Goal: Information Seeking & Learning: Learn about a topic

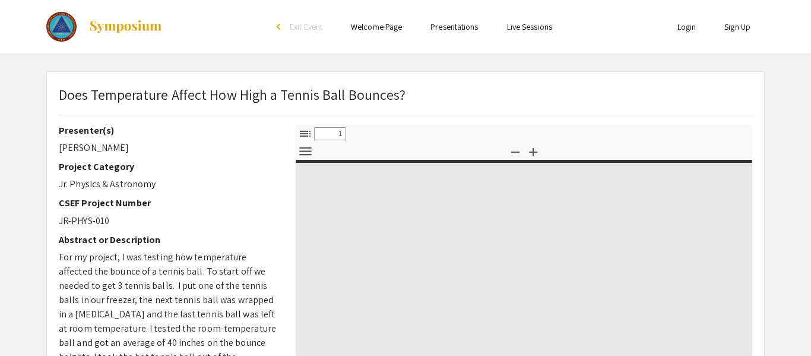
select select "custom"
type input "0"
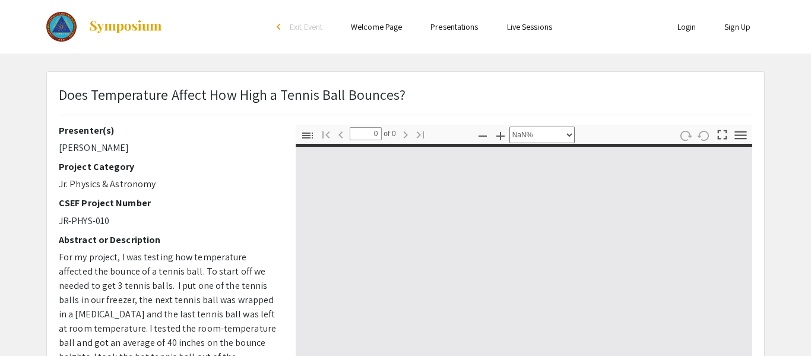
select select "auto"
type input "1"
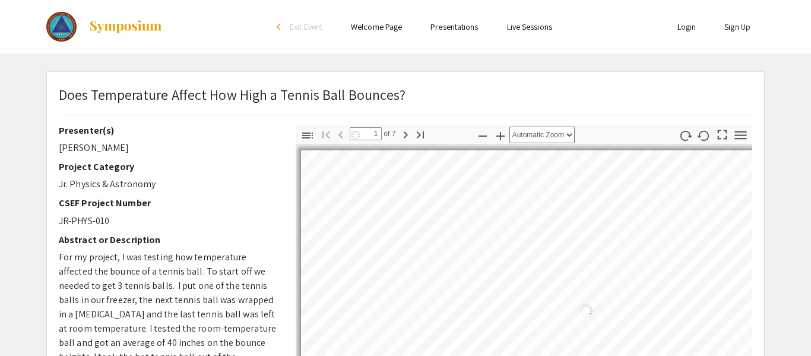
select select "auto"
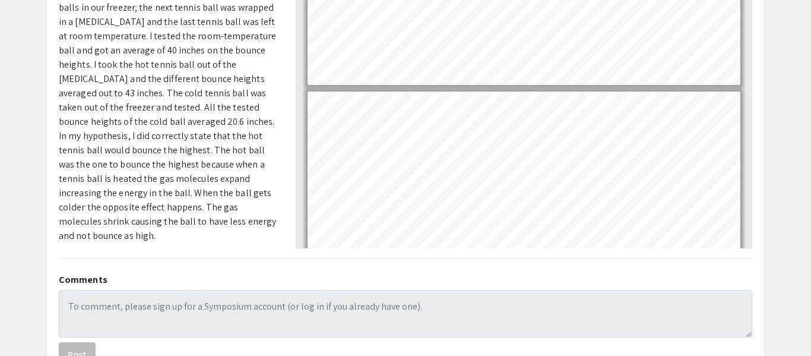
scroll to position [289, 0]
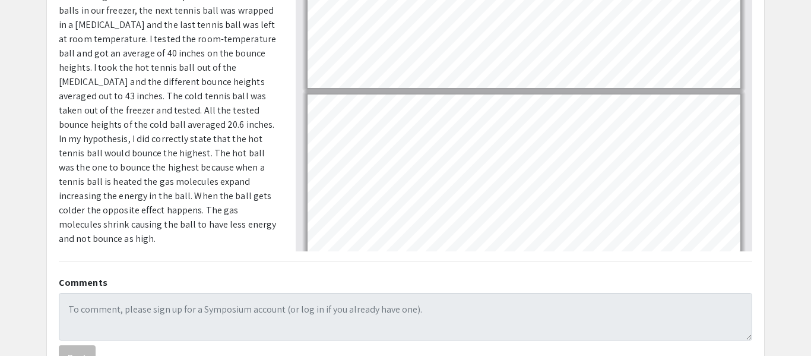
type input "3"
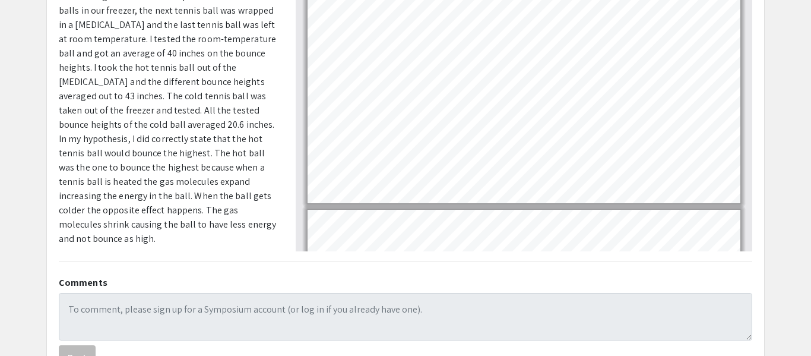
scroll to position [402, 0]
select select "page-width"
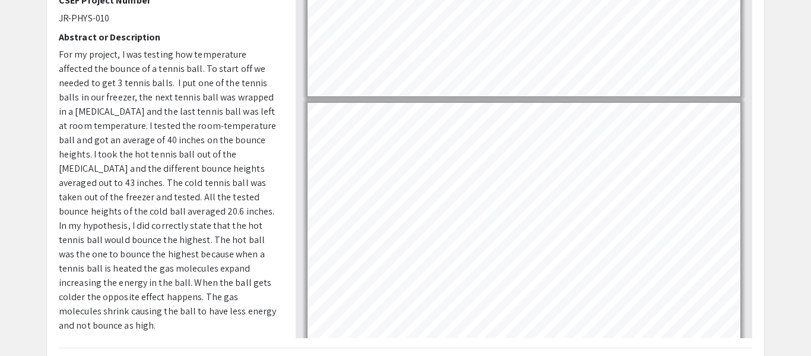
scroll to position [200, 0]
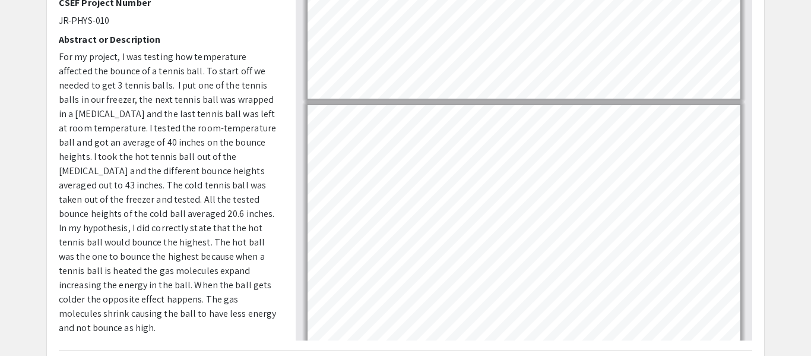
click at [158, 125] on span "For my project, I was testing how temperature affected the bounce of a tennis b…" at bounding box center [167, 191] width 217 height 283
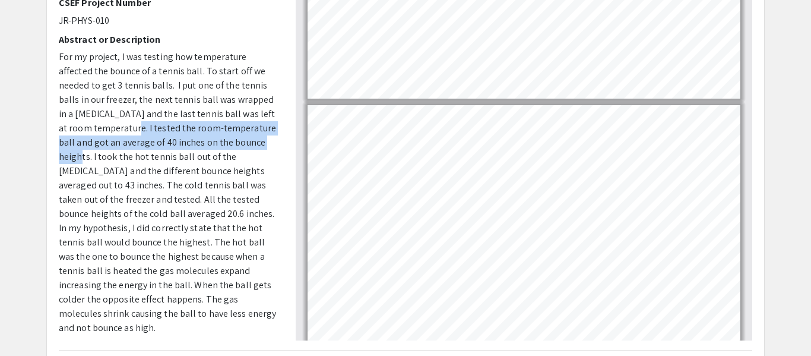
drag, startPoint x: 111, startPoint y: 127, endPoint x: 257, endPoint y: 148, distance: 147.0
click at [257, 148] on span "For my project, I was testing how temperature affected the bounce of a tennis b…" at bounding box center [167, 191] width 217 height 283
copy span "I tested the room-temperature ball and got an average of 40 inches on the bounc…"
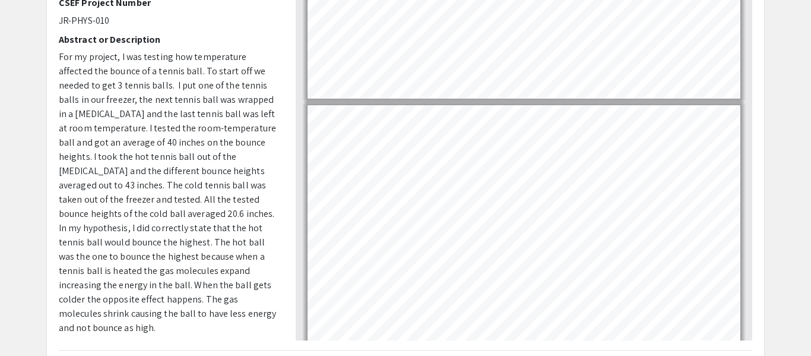
click at [280, 110] on div "Presenter(s) Lucas Miller Project Category Jr. Physics & Astronomy CSEF Project…" at bounding box center [168, 133] width 237 height 416
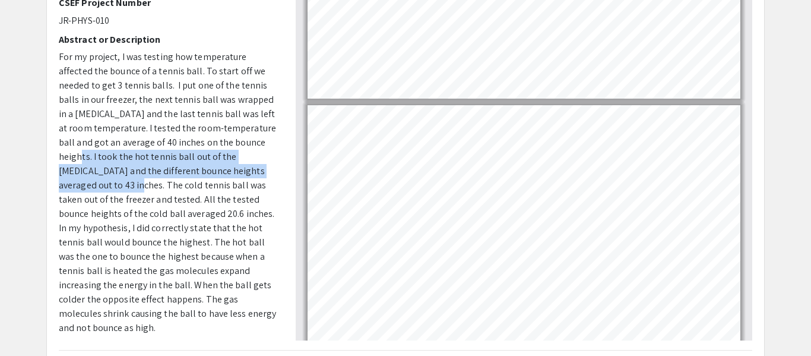
drag, startPoint x: 257, startPoint y: 144, endPoint x: 271, endPoint y: 167, distance: 27.2
click at [271, 167] on p "For my project, I was testing how temperature affected the bounce of a tennis b…" at bounding box center [168, 192] width 219 height 285
copy span ". I took the hot tennis ball out of the heating pad and the different bounce he…"
